Goal: Navigation & Orientation: Find specific page/section

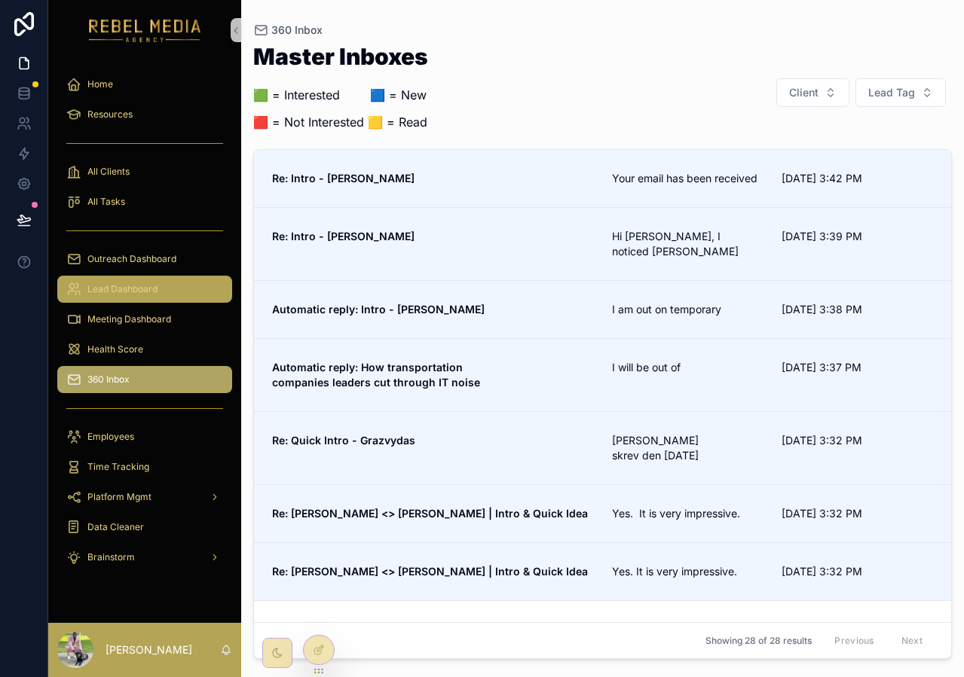
click at [129, 298] on div "Lead Dashboard" at bounding box center [144, 289] width 157 height 24
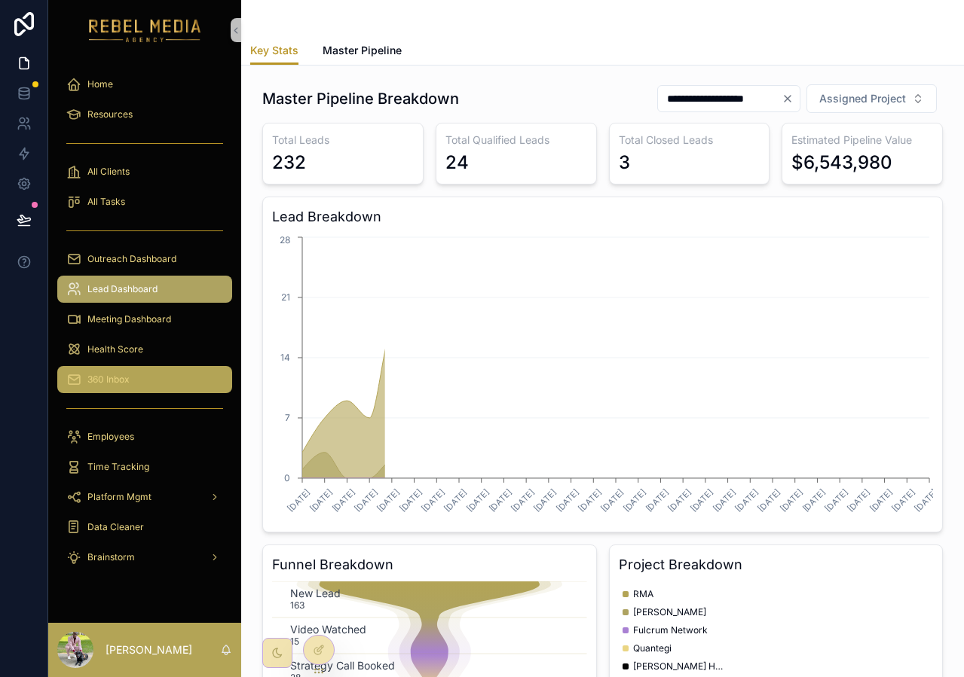
click at [162, 383] on div "360 Inbox" at bounding box center [144, 380] width 157 height 24
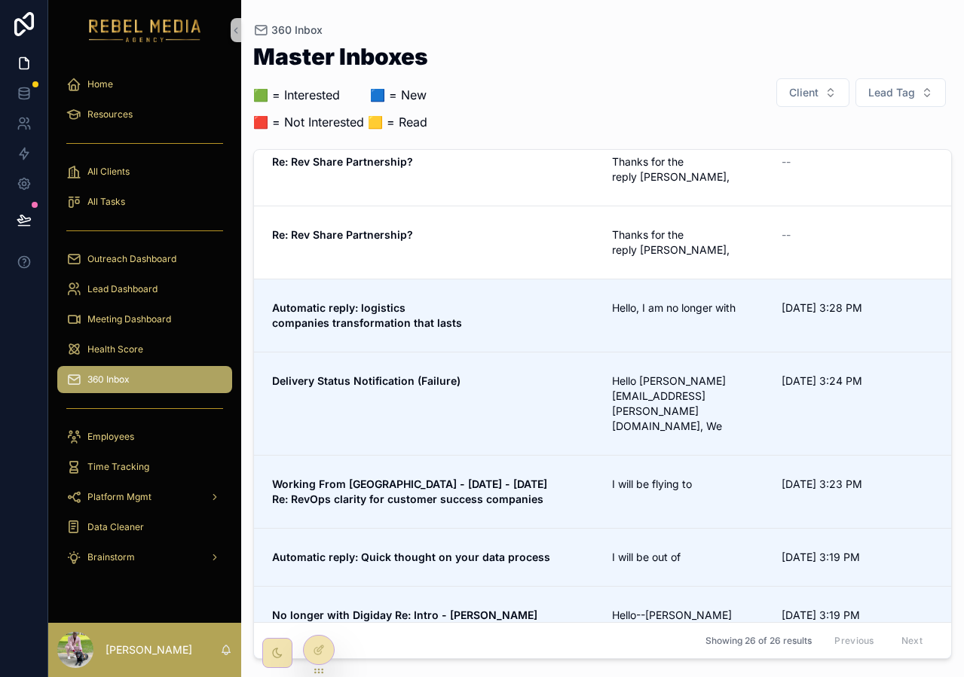
scroll to position [485, 0]
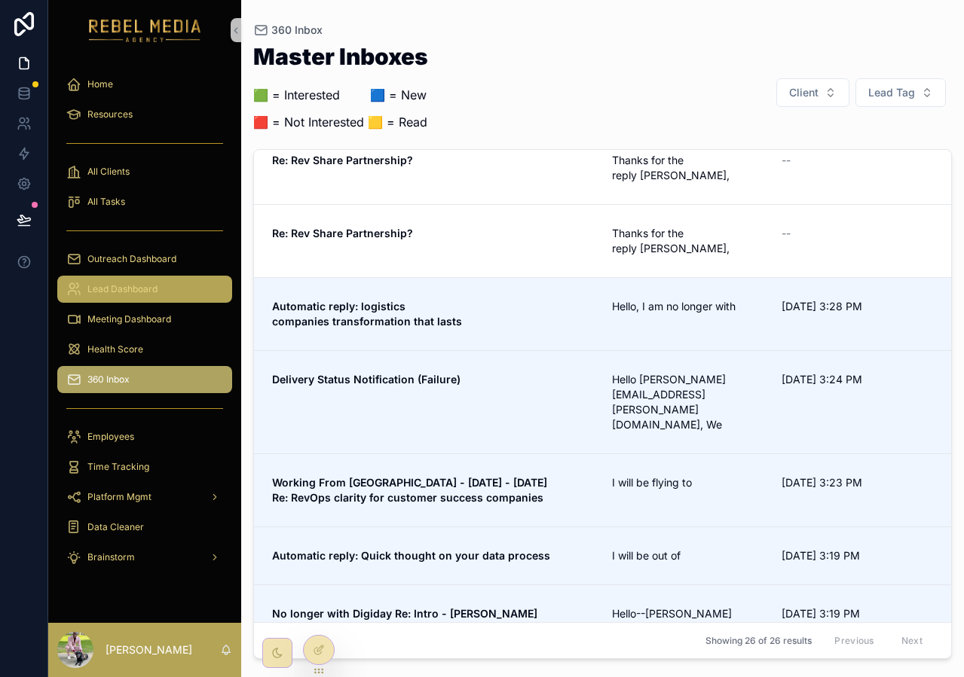
click at [142, 301] on link "Lead Dashboard" at bounding box center [144, 289] width 175 height 27
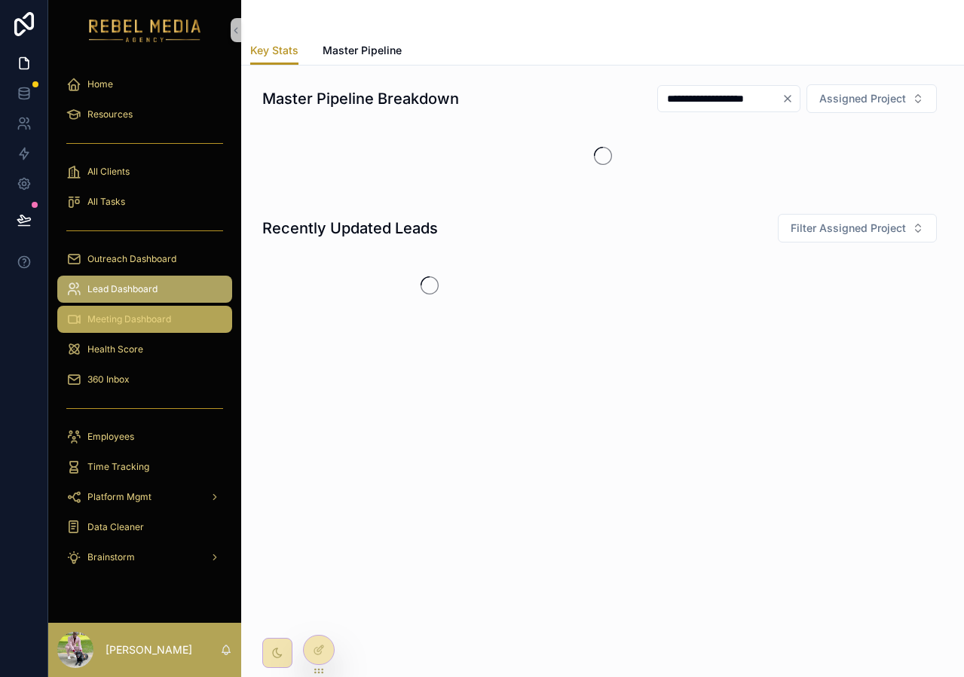
click at [156, 322] on span "Meeting Dashboard" at bounding box center [129, 320] width 84 height 12
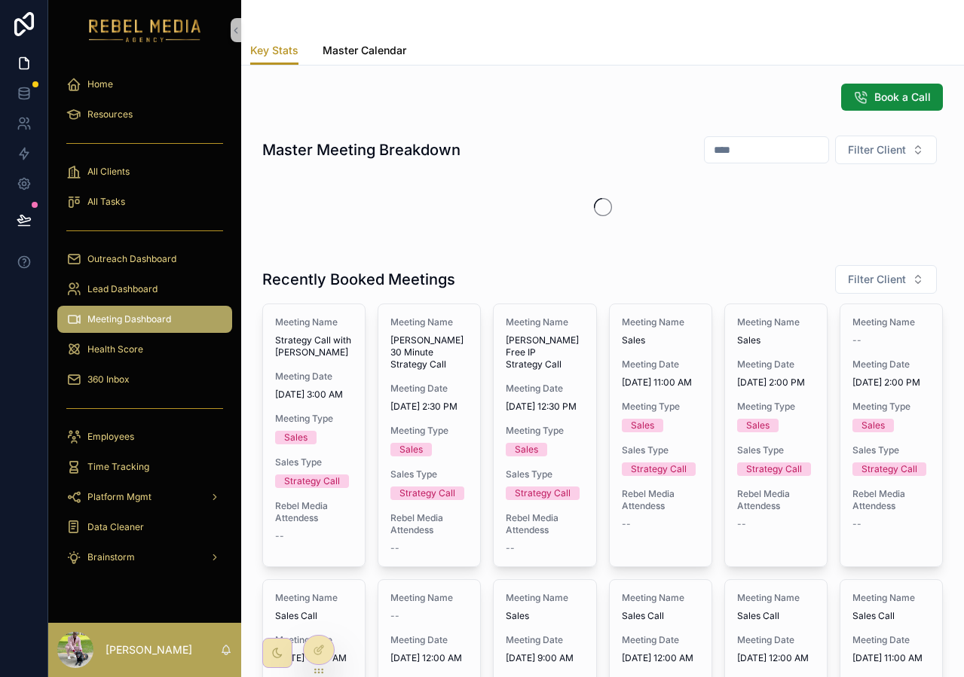
click at [390, 60] on link "Master Calendar" at bounding box center [365, 52] width 84 height 30
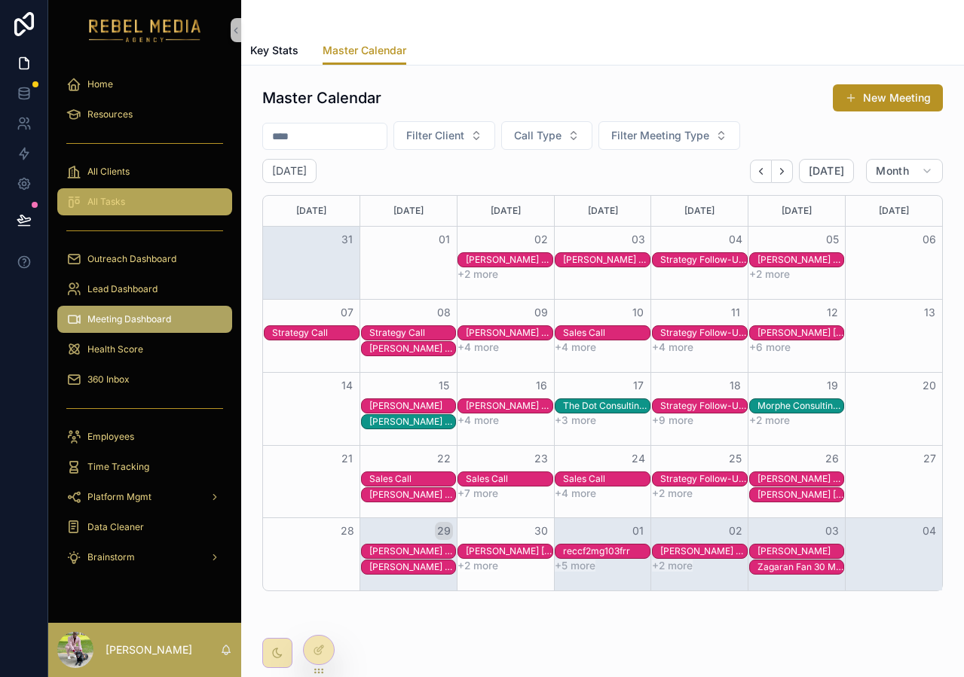
click at [138, 206] on div "All Tasks" at bounding box center [144, 202] width 157 height 24
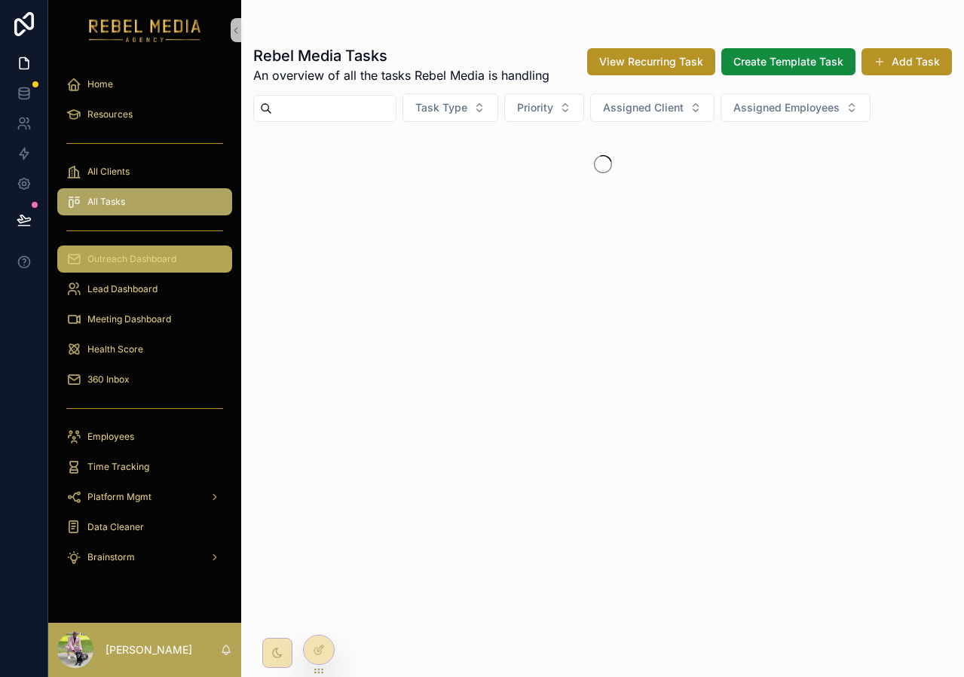
click at [124, 271] on div "Outreach Dashboard" at bounding box center [144, 259] width 157 height 24
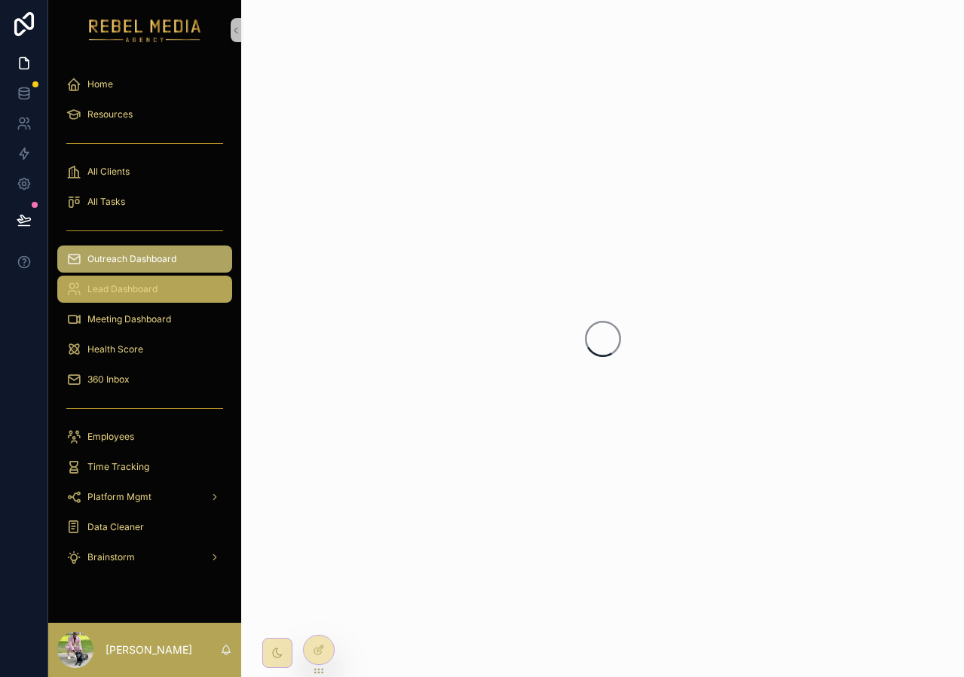
click at [124, 286] on span "Lead Dashboard" at bounding box center [122, 289] width 70 height 12
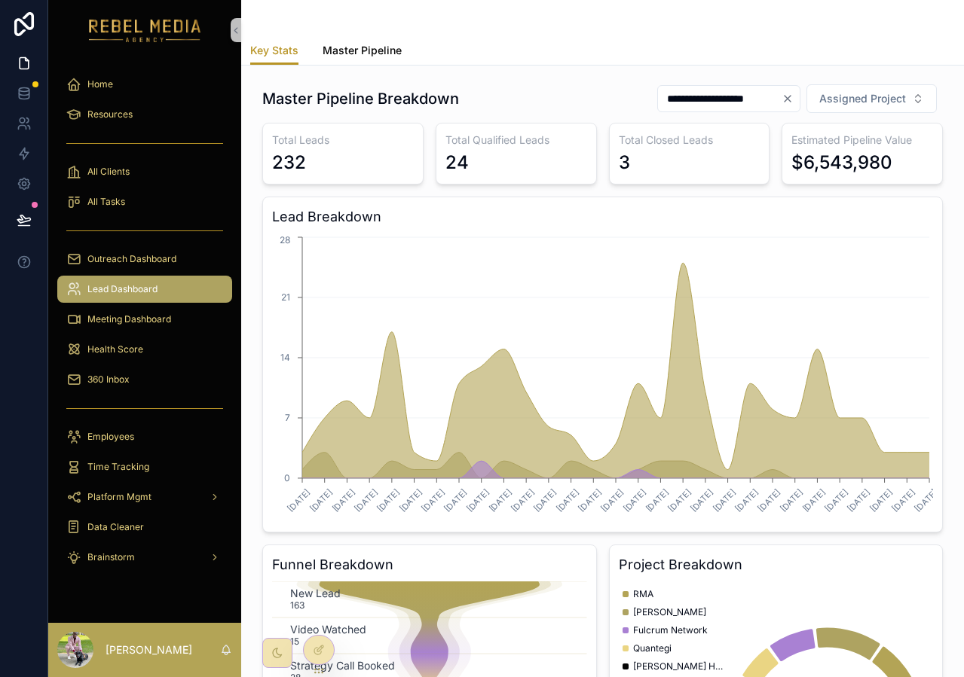
click at [378, 43] on span "Master Pipeline" at bounding box center [362, 50] width 79 height 15
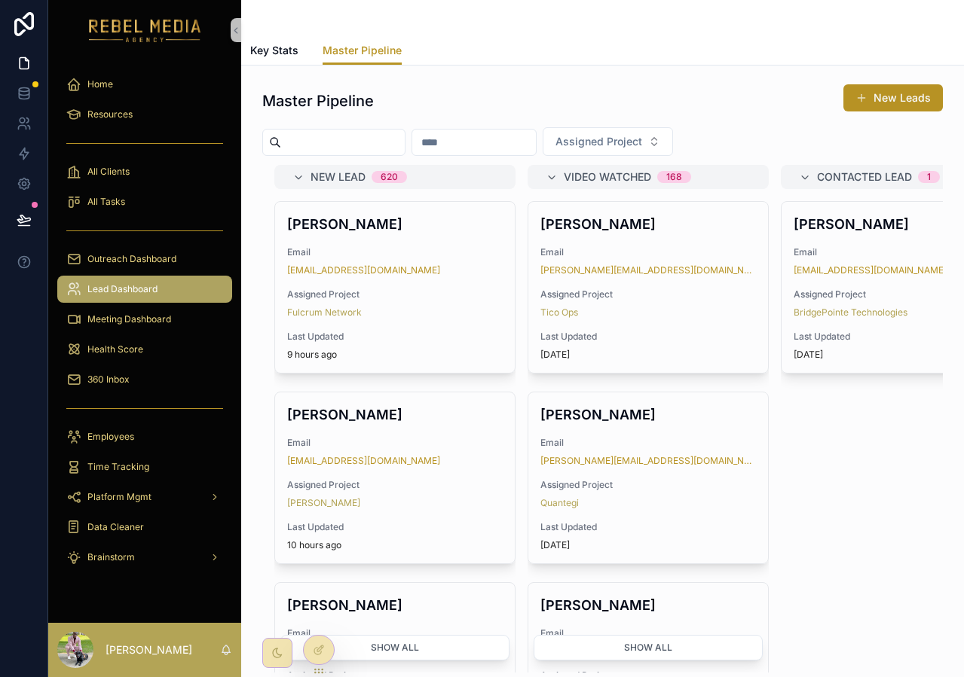
click at [319, 51] on div "Key Stats Master Pipeline" at bounding box center [602, 50] width 705 height 29
click at [114, 246] on link "Outreach Dashboard" at bounding box center [144, 259] width 175 height 27
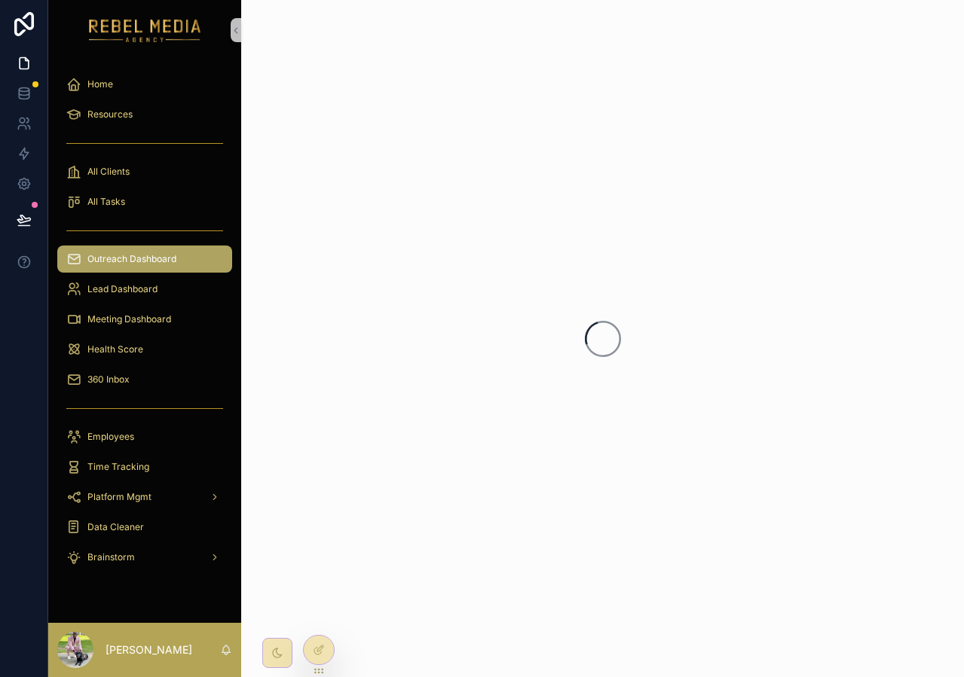
click at [114, 254] on span "Outreach Dashboard" at bounding box center [131, 259] width 89 height 12
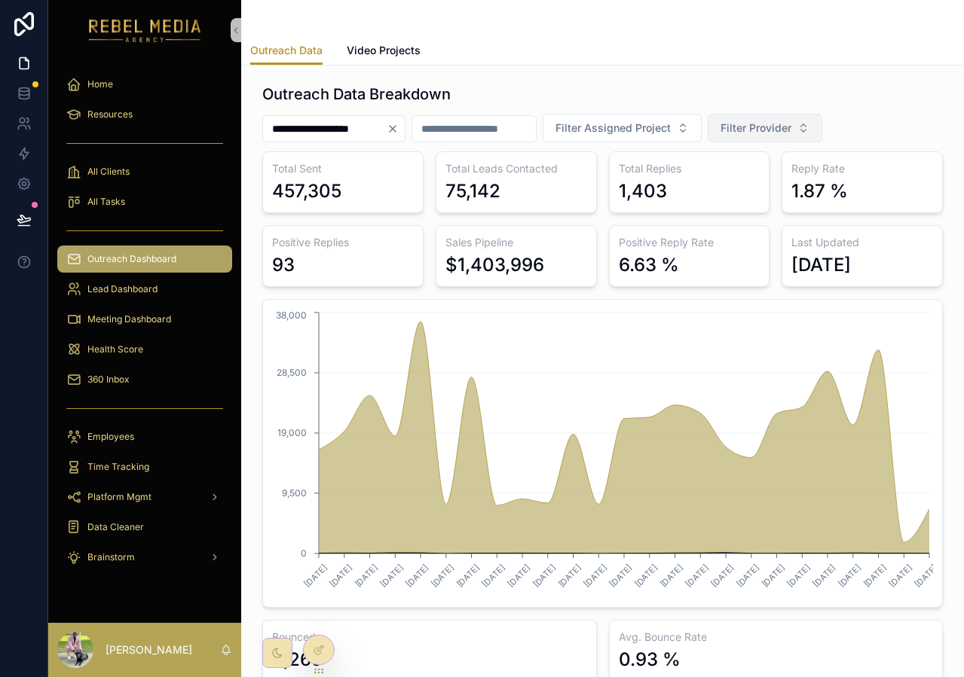
click at [791, 129] on span "Filter Provider" at bounding box center [755, 128] width 71 height 15
click at [761, 209] on div "EmailBison" at bounding box center [789, 213] width 181 height 24
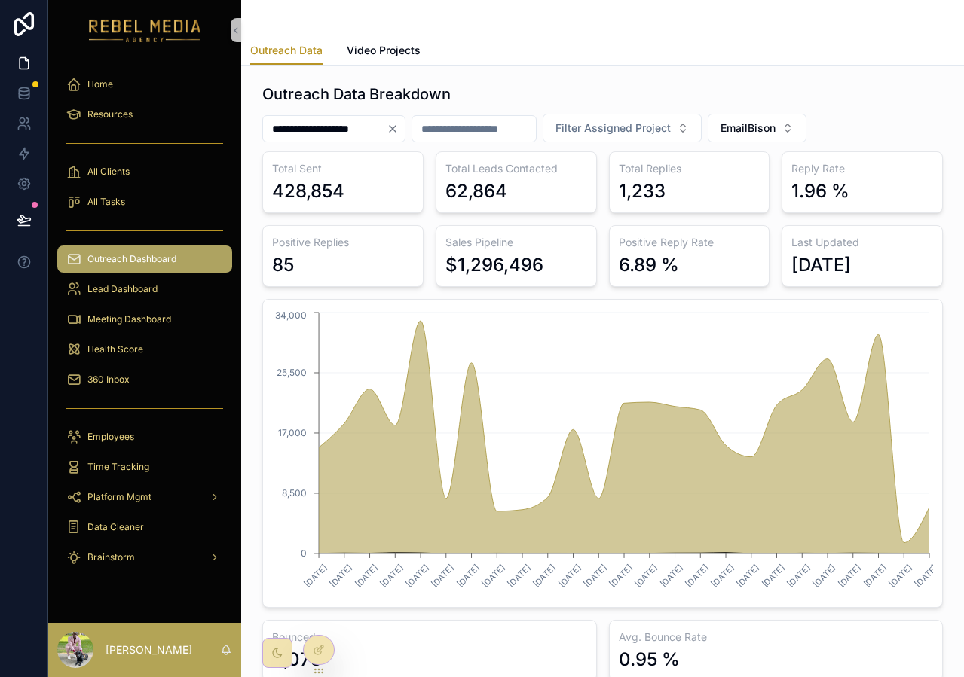
click at [396, 130] on icon "Clear" at bounding box center [393, 129] width 6 height 6
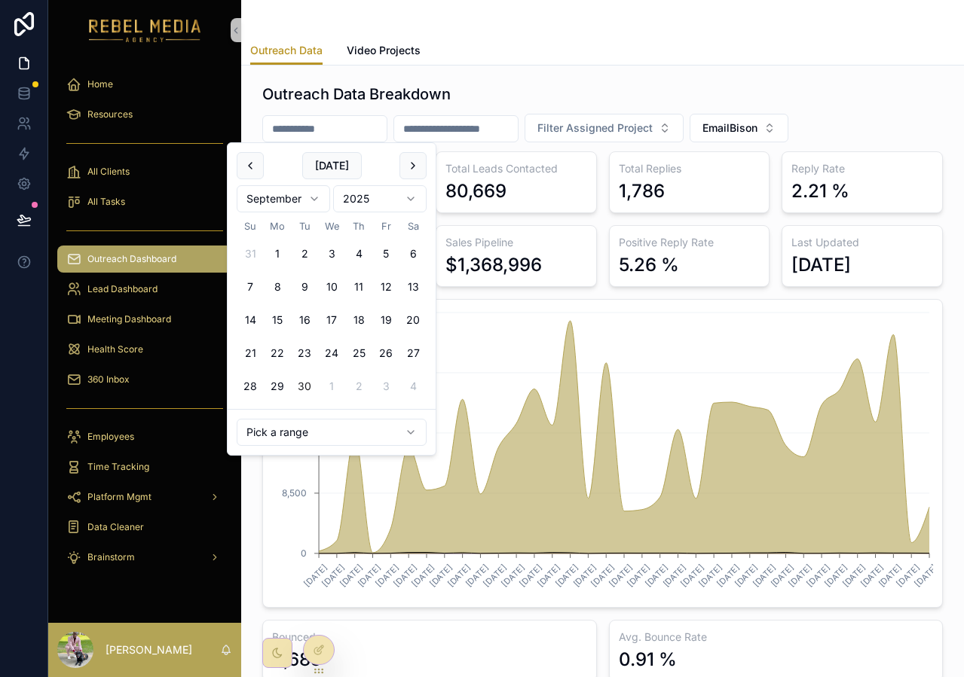
click at [387, 132] on input "scrollable content" at bounding box center [325, 128] width 124 height 21
click at [895, 42] on div "Outreach Data Video Projects" at bounding box center [602, 50] width 705 height 29
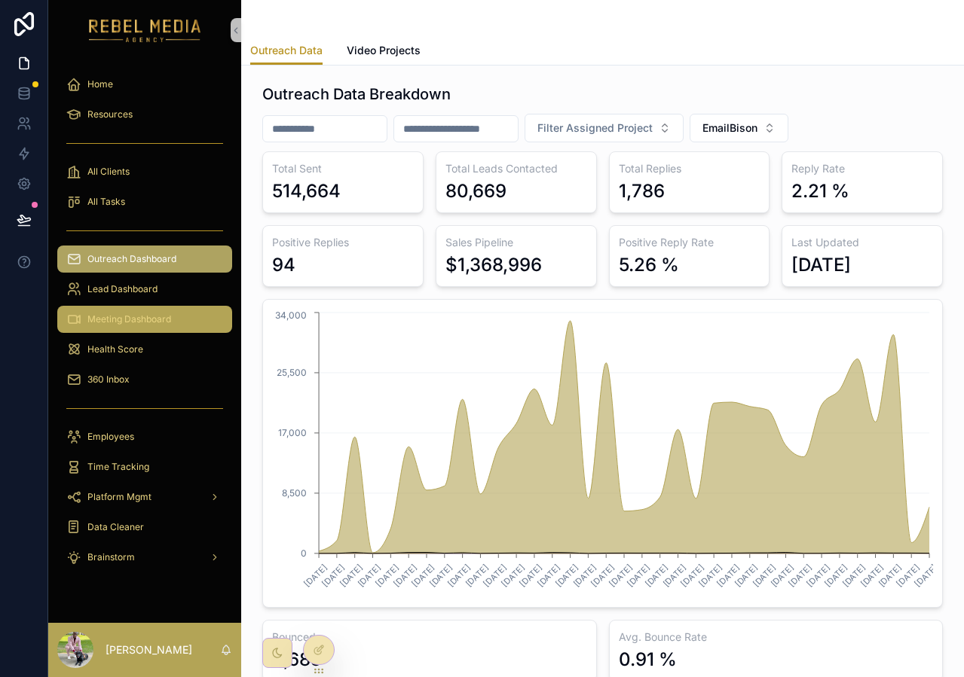
click at [114, 313] on div "Meeting Dashboard" at bounding box center [144, 319] width 157 height 24
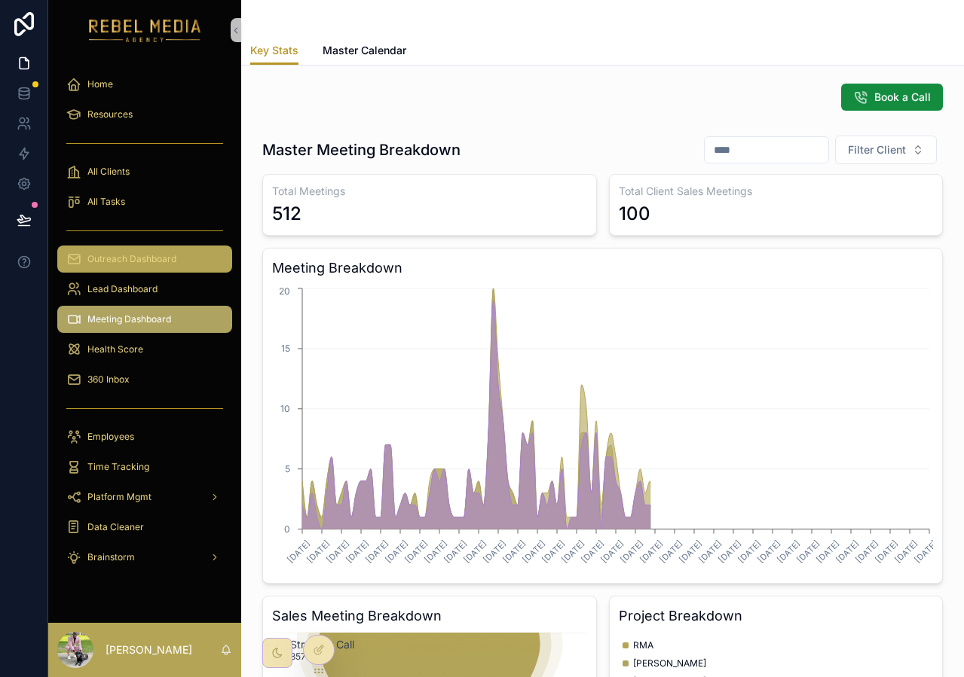
click at [130, 265] on div "Outreach Dashboard" at bounding box center [144, 259] width 157 height 24
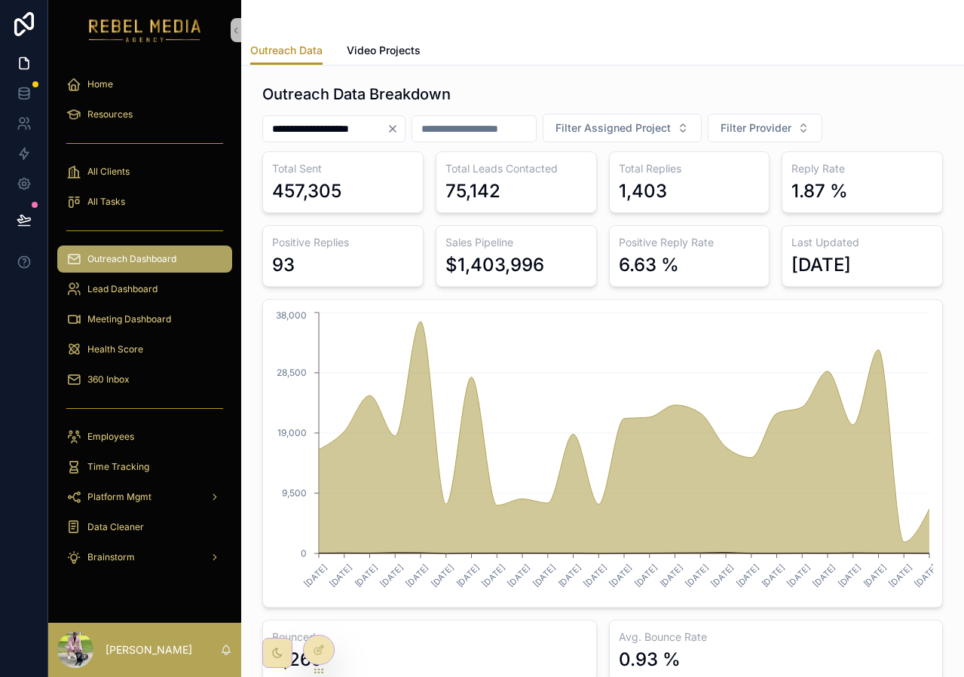
drag, startPoint x: 137, startPoint y: 223, endPoint x: 137, endPoint y: 265, distance: 41.4
click at [137, 224] on div "scrollable content" at bounding box center [144, 231] width 175 height 24
click at [139, 283] on span "Lead Dashboard" at bounding box center [122, 289] width 70 height 12
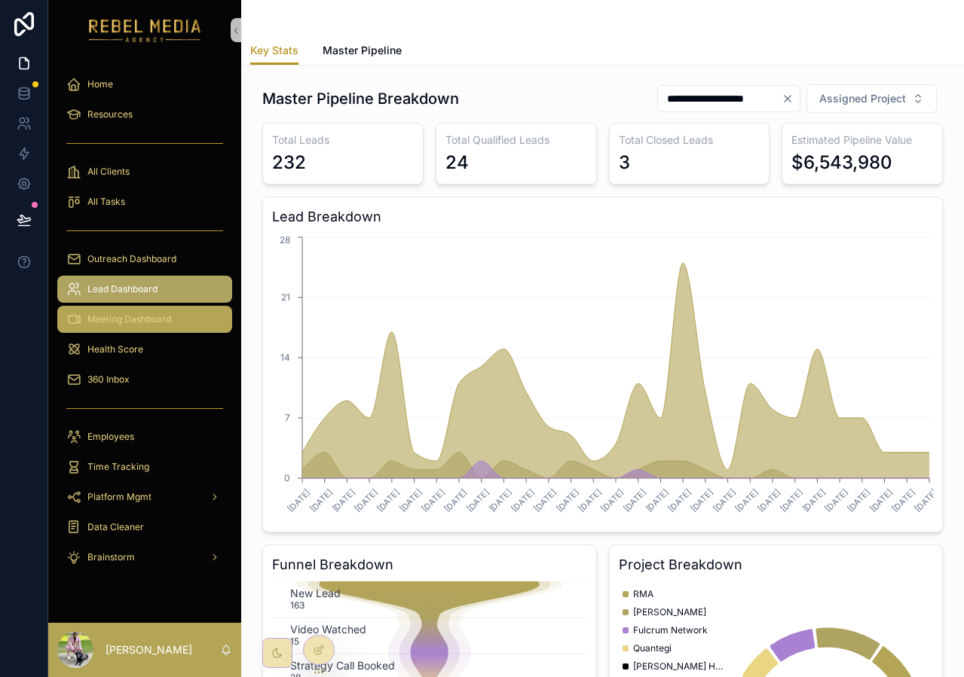
click at [134, 314] on span "Meeting Dashboard" at bounding box center [129, 320] width 84 height 12
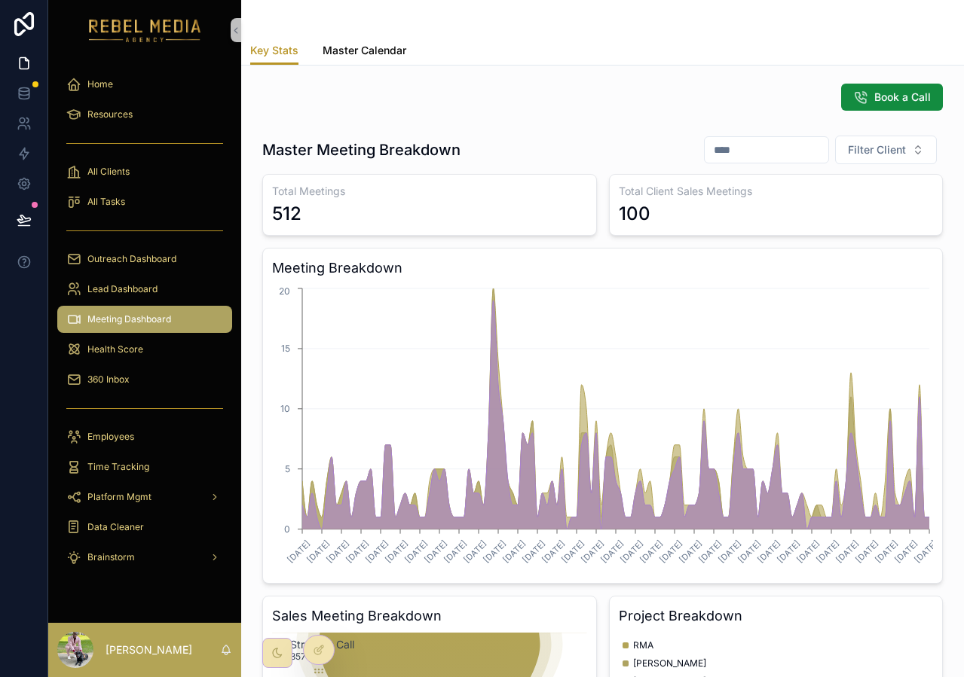
click at [347, 52] on span "Master Calendar" at bounding box center [365, 50] width 84 height 15
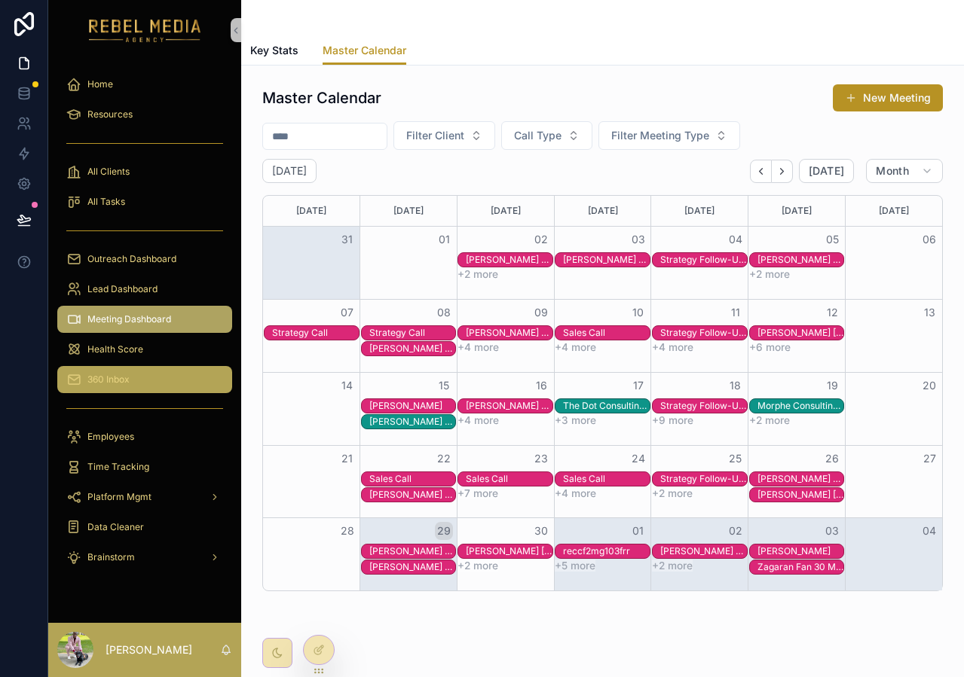
click at [120, 388] on div "360 Inbox" at bounding box center [144, 380] width 157 height 24
